Goal: Task Accomplishment & Management: Complete application form

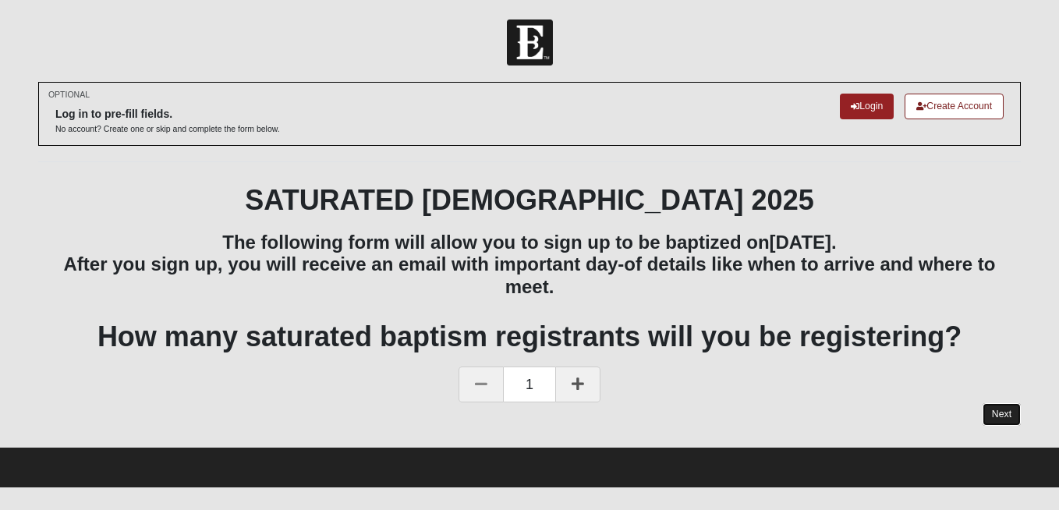
click at [996, 418] on link "Next" at bounding box center [1002, 414] width 38 height 23
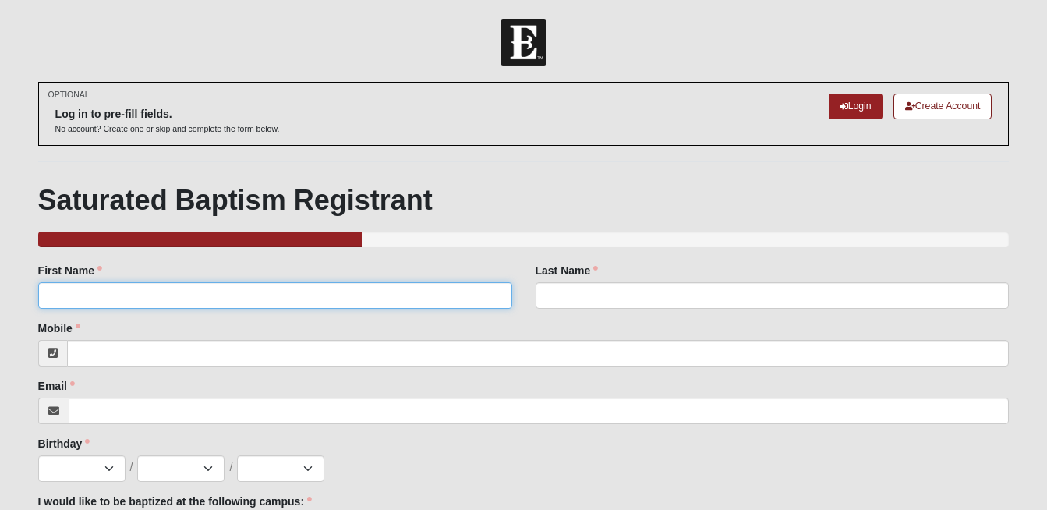
click at [388, 298] on input "First Name" at bounding box center [275, 295] width 474 height 27
type input "[PERSON_NAME]"
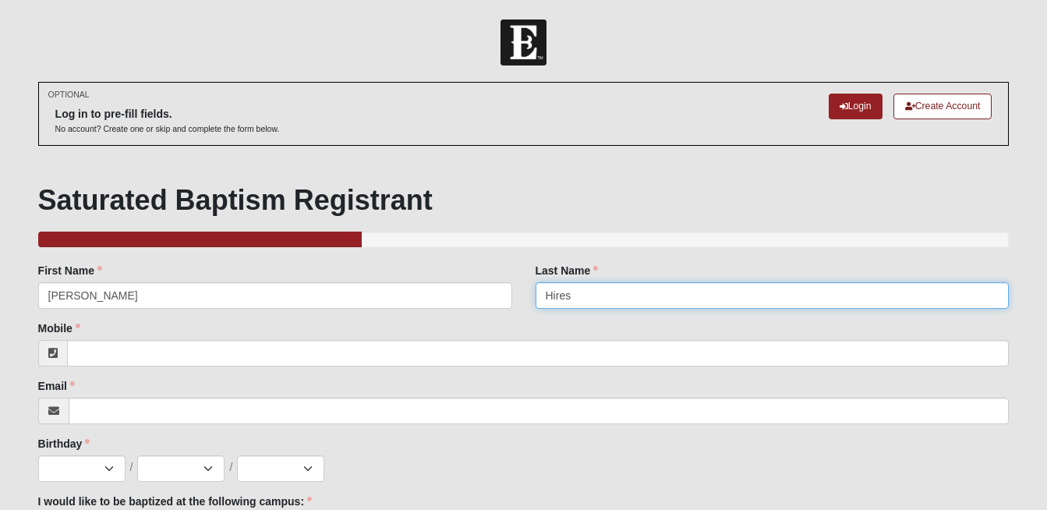
type input "Hires"
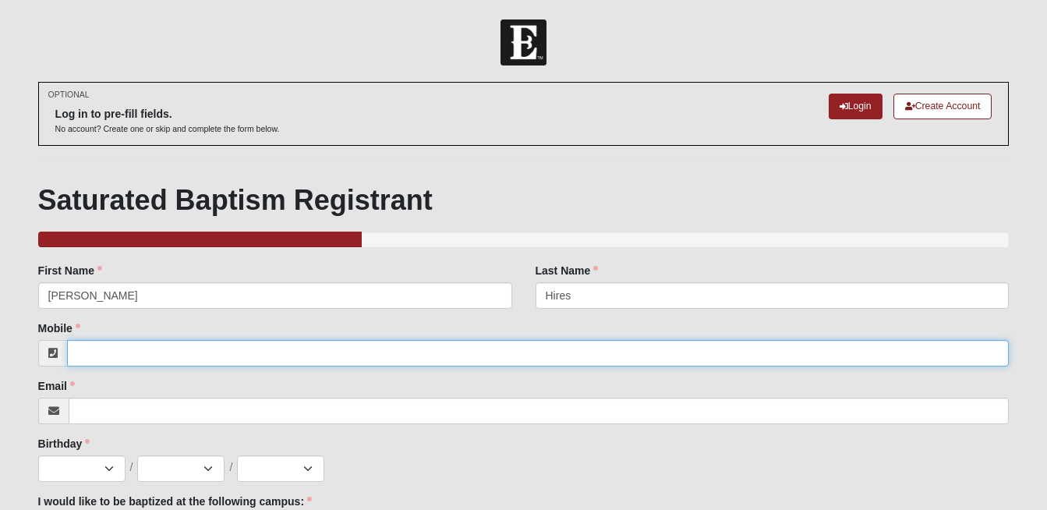
click at [324, 355] on input "Mobile" at bounding box center [538, 353] width 943 height 27
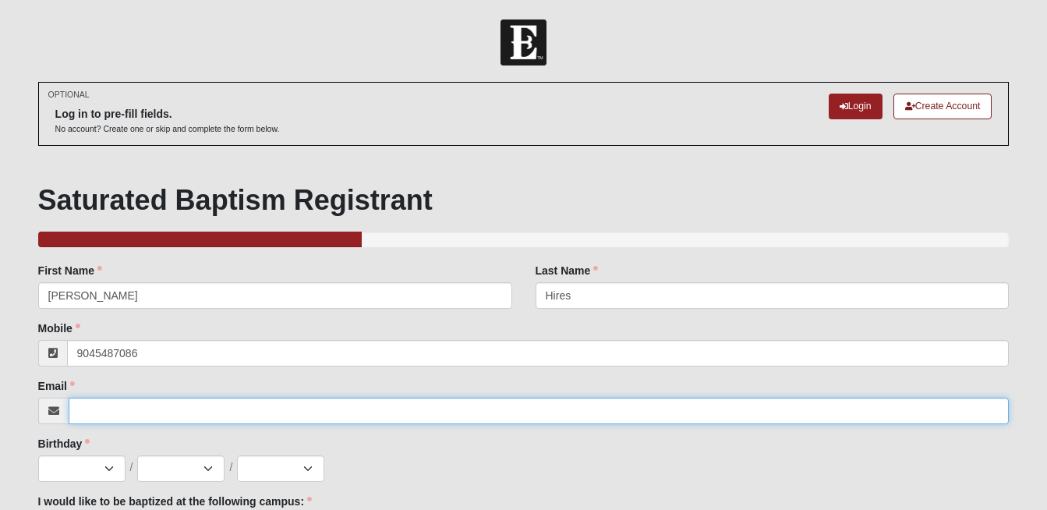
type input "[PHONE_NUMBER]"
click at [275, 414] on input "Email" at bounding box center [539, 411] width 941 height 27
type input "[EMAIL_ADDRESS][DOMAIN_NAME]"
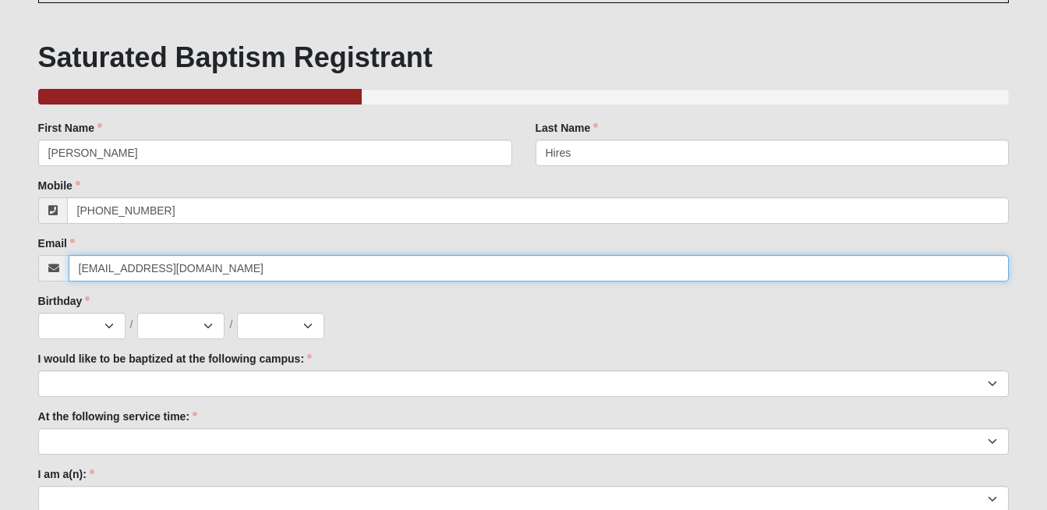
scroll to position [145, 0]
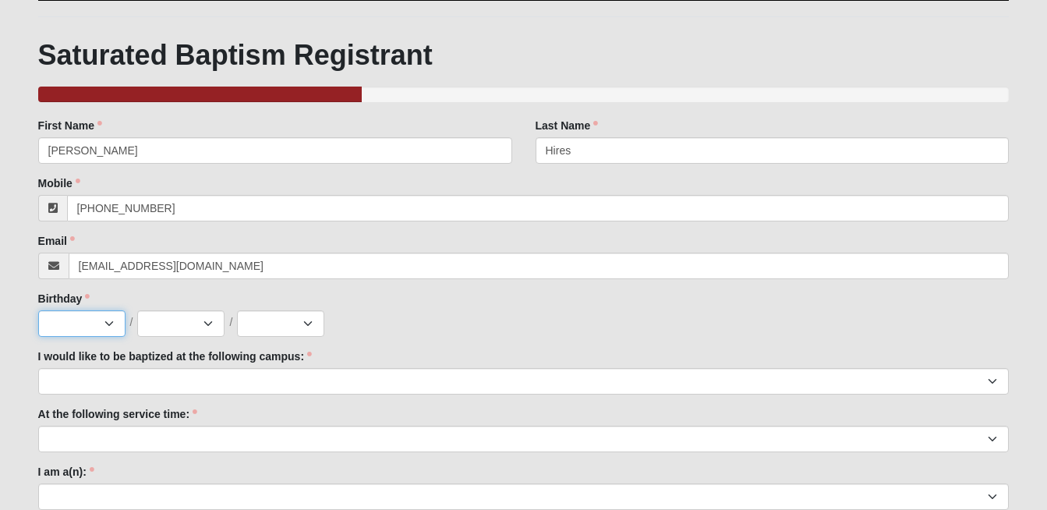
click at [107, 325] on select "Jan Feb Mar Apr May Jun [DATE] Aug Sep Oct Nov Dec" at bounding box center [81, 323] width 87 height 27
select select "1"
click at [38, 310] on select "Jan Feb Mar Apr May Jun [DATE] Aug Sep Oct Nov Dec" at bounding box center [81, 323] width 87 height 27
click at [211, 323] on select "1 2 3 4 5 6 7 8 9 10 11 12 13 14 15 16 17 18 19 20 21 22 23 24 25 26 27 28 29 3…" at bounding box center [180, 323] width 87 height 27
select select "2"
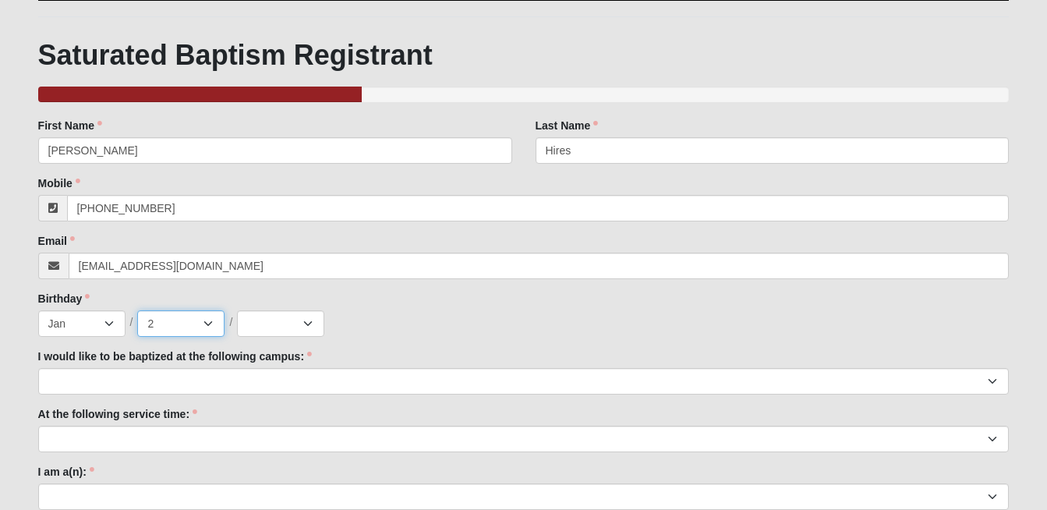
click at [137, 310] on select "1 2 3 4 5 6 7 8 9 10 11 12 13 14 15 16 17 18 19 20 21 22 23 24 25 26 27 28 29 3…" at bounding box center [180, 323] width 87 height 27
click at [303, 321] on select "2025 2024 2023 2022 2021 2020 2019 2018 2017 2016 2015 2014 2013 2012 2011 2010…" at bounding box center [280, 323] width 87 height 27
select select "2007"
click at [237, 310] on select "2025 2024 2023 2022 2021 2020 2019 2018 2017 2016 2015 2014 2013 2012 2011 2010…" at bounding box center [280, 323] width 87 height 27
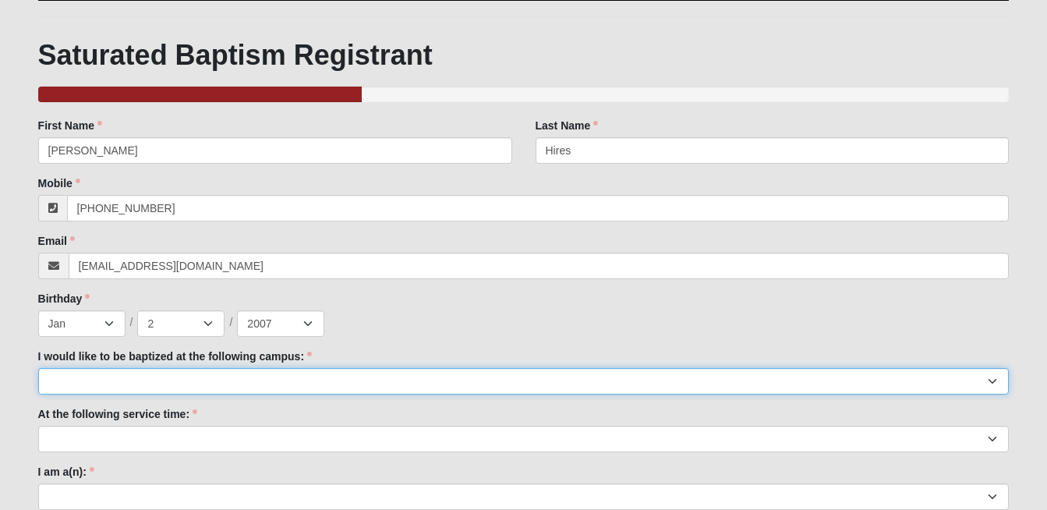
click at [399, 386] on select "[GEOGRAPHIC_DATA] [PERSON_NAME][GEOGRAPHIC_DATA] Jesup [GEOGRAPHIC_DATA] [GEOGR…" at bounding box center [524, 381] width 972 height 27
select select "4"
click at [38, 368] on select "[GEOGRAPHIC_DATA] [PERSON_NAME][GEOGRAPHIC_DATA] Jesup [GEOGRAPHIC_DATA] [GEOGR…" at bounding box center [524, 381] width 972 height 27
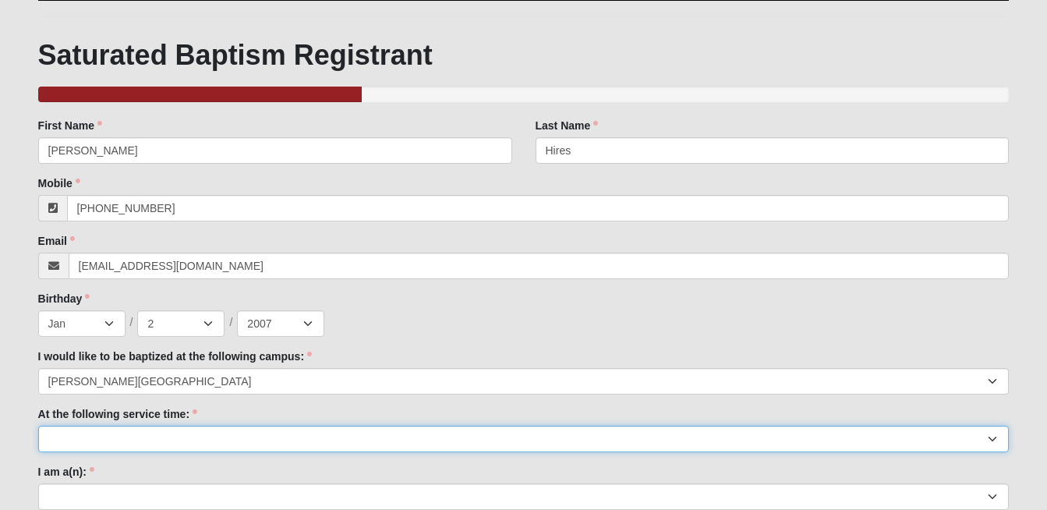
click at [313, 433] on select "9:00am 11:22am 4:22pm ([GEOGRAPHIC_DATA] and [PERSON_NAME][GEOGRAPHIC_DATA] Onl…" at bounding box center [524, 439] width 972 height 27
select select "11:22am"
click at [38, 426] on select "9:00am 11:22am 4:22pm ([GEOGRAPHIC_DATA] and [PERSON_NAME][GEOGRAPHIC_DATA] Onl…" at bounding box center [524, 439] width 972 height 27
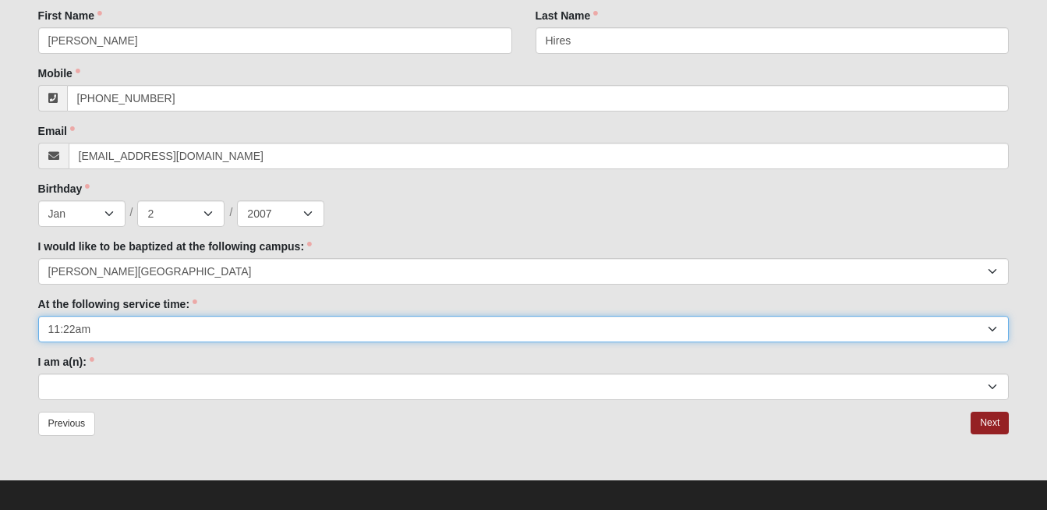
scroll to position [265, 0]
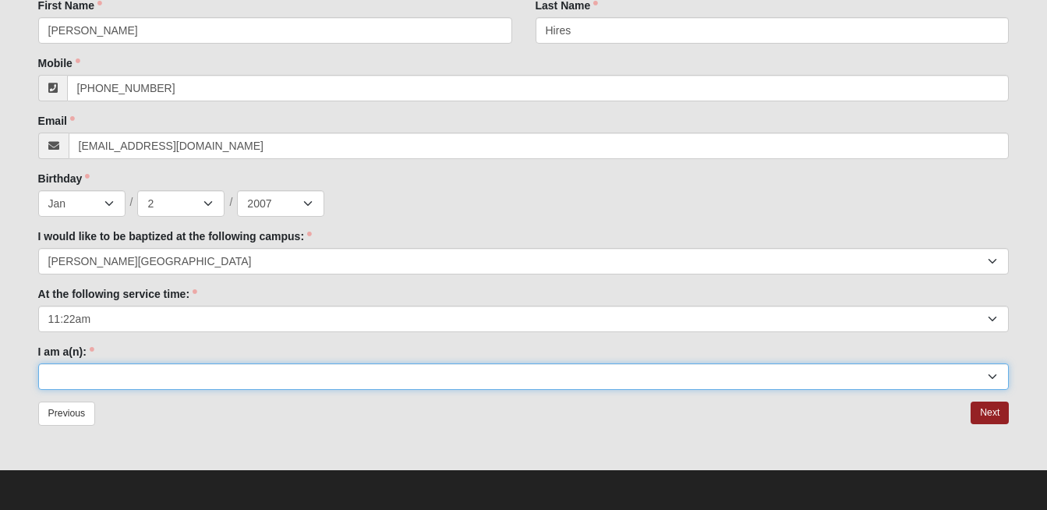
click at [279, 376] on select "Adult (25+) Young Adult (18-25) High School Student (8-12th Grade) Middle Schoo…" at bounding box center [524, 376] width 972 height 27
select select "Young Adult (18-25)"
click at [38, 363] on select "Adult (25+) Young Adult (18-25) High School Student (8-12th Grade) Middle Schoo…" at bounding box center [524, 376] width 972 height 27
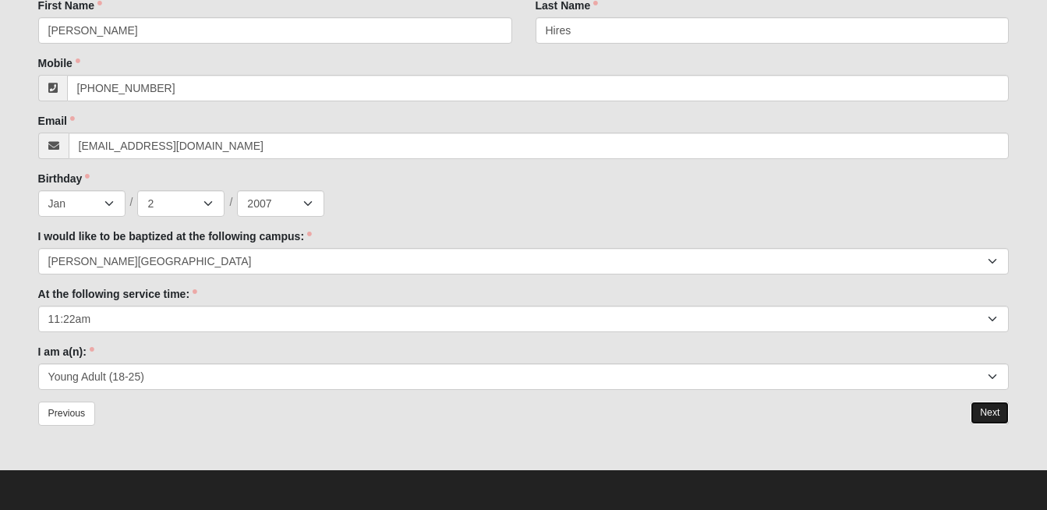
click at [997, 415] on link "Next" at bounding box center [990, 413] width 38 height 23
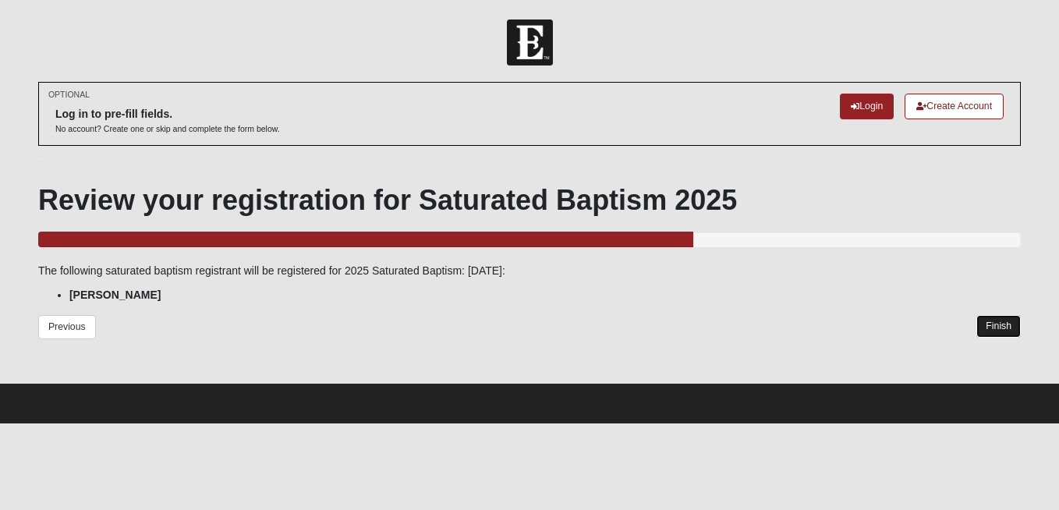
click at [1003, 324] on link "Finish" at bounding box center [998, 326] width 44 height 23
